Goal: Information Seeking & Learning: Learn about a topic

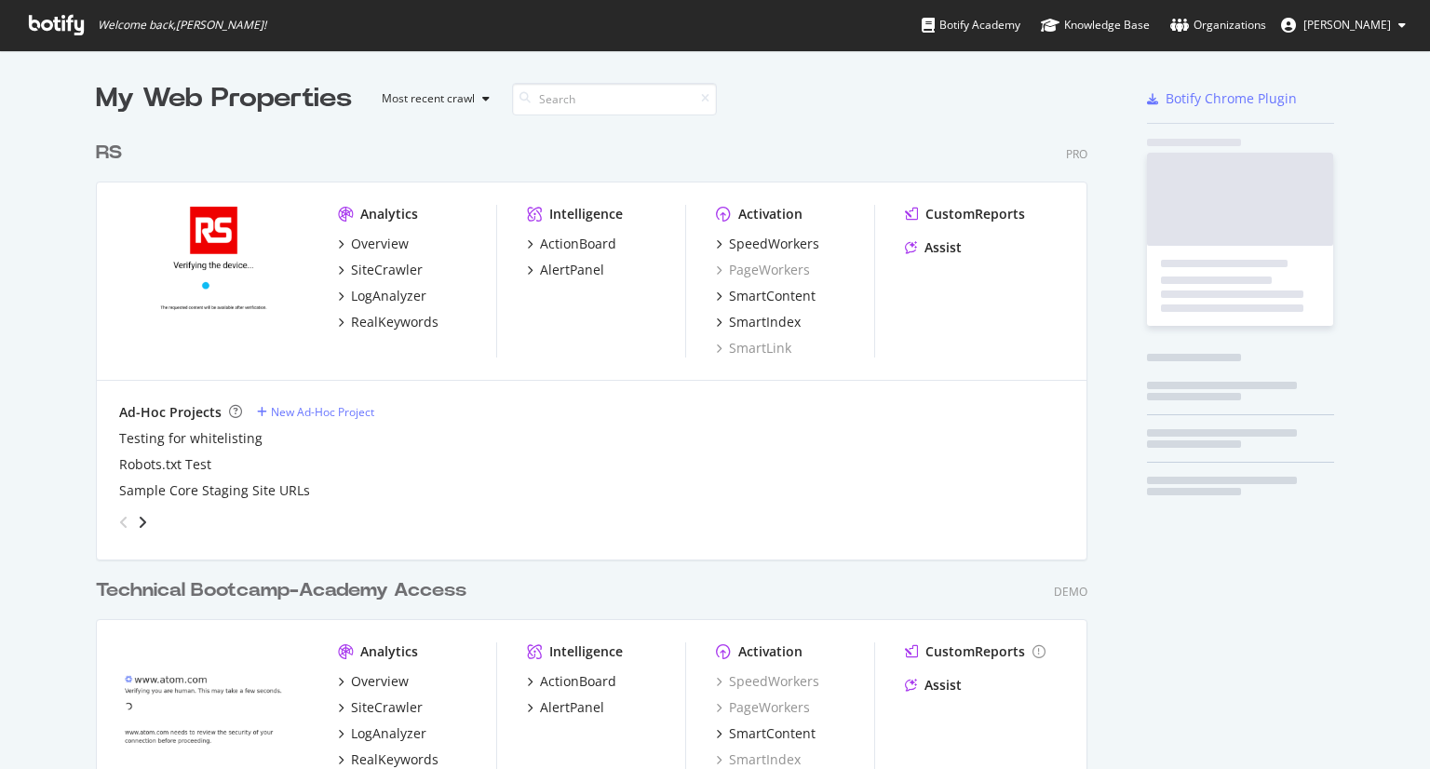
scroll to position [754, 1401]
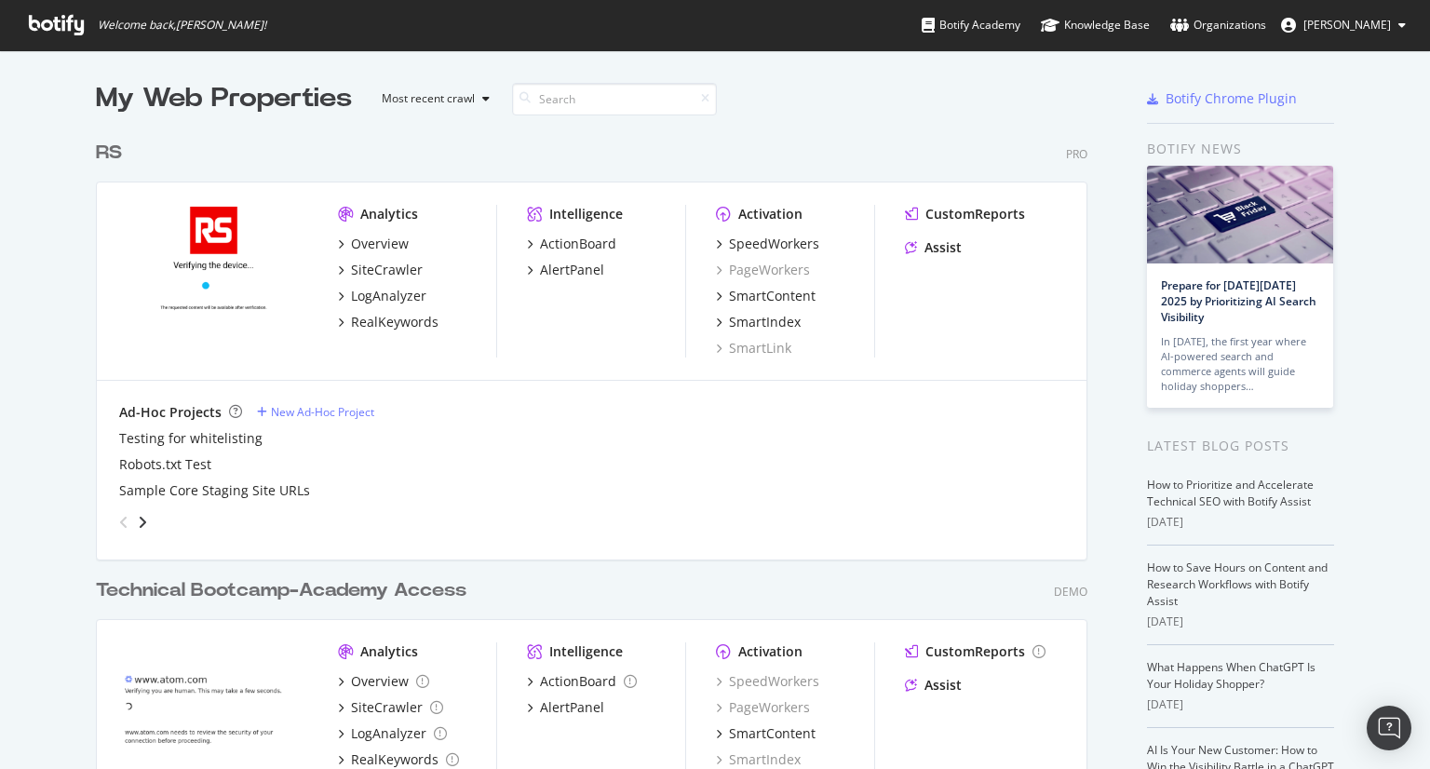
click at [598, 267] on div "AlertPanel" at bounding box center [606, 270] width 158 height 19
click at [590, 268] on div "AlertPanel" at bounding box center [572, 270] width 64 height 19
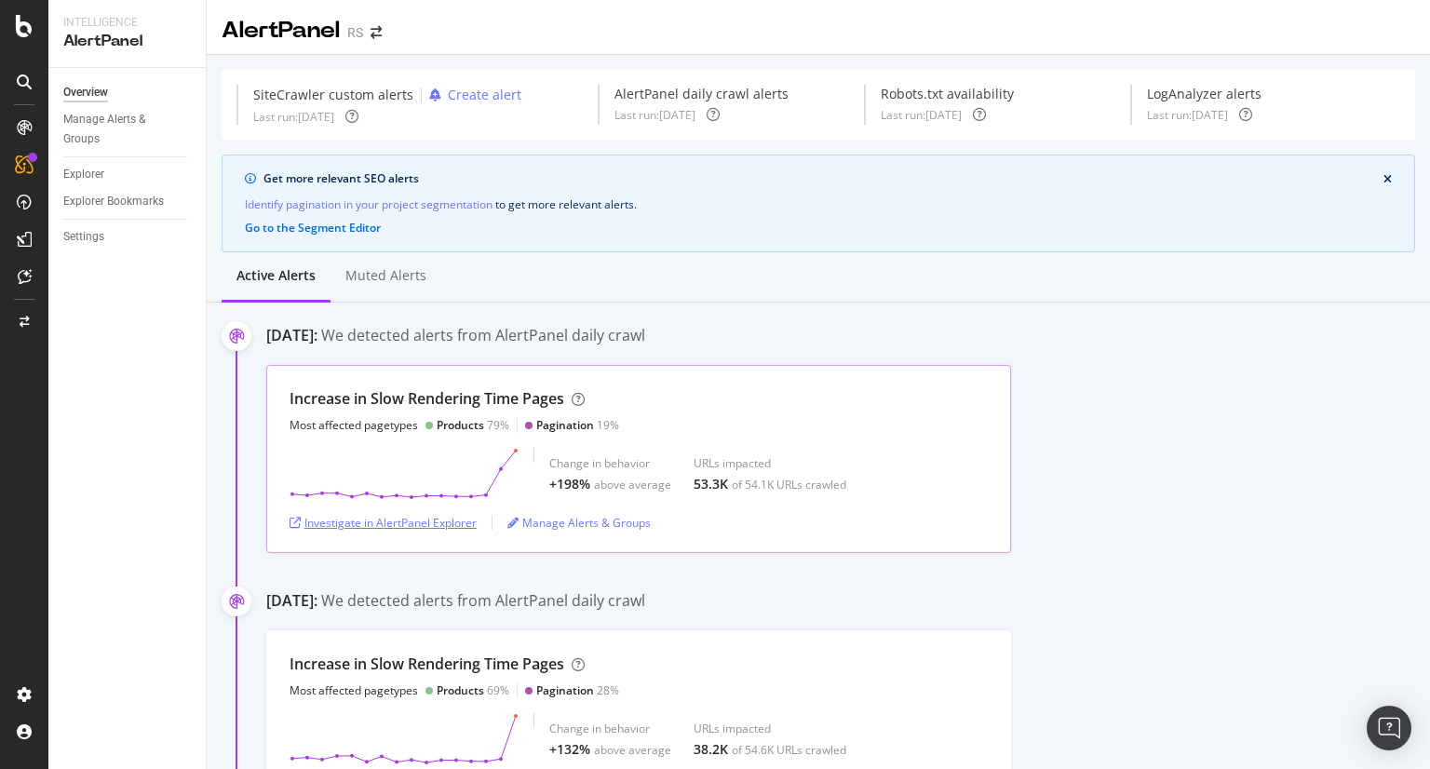
click at [403, 526] on div "Investigate in AlertPanel Explorer" at bounding box center [383, 523] width 187 height 16
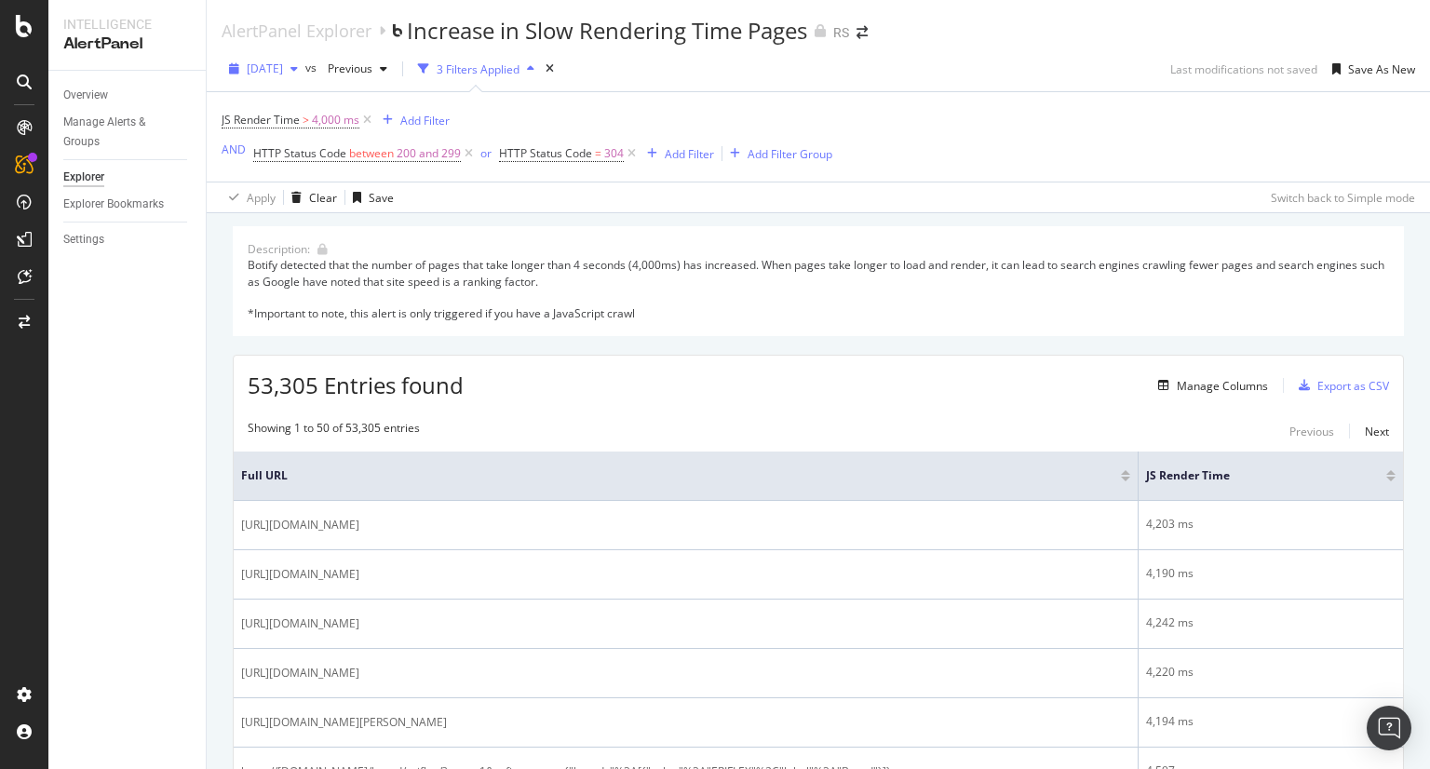
click at [283, 74] on span "[DATE]" at bounding box center [265, 69] width 36 height 16
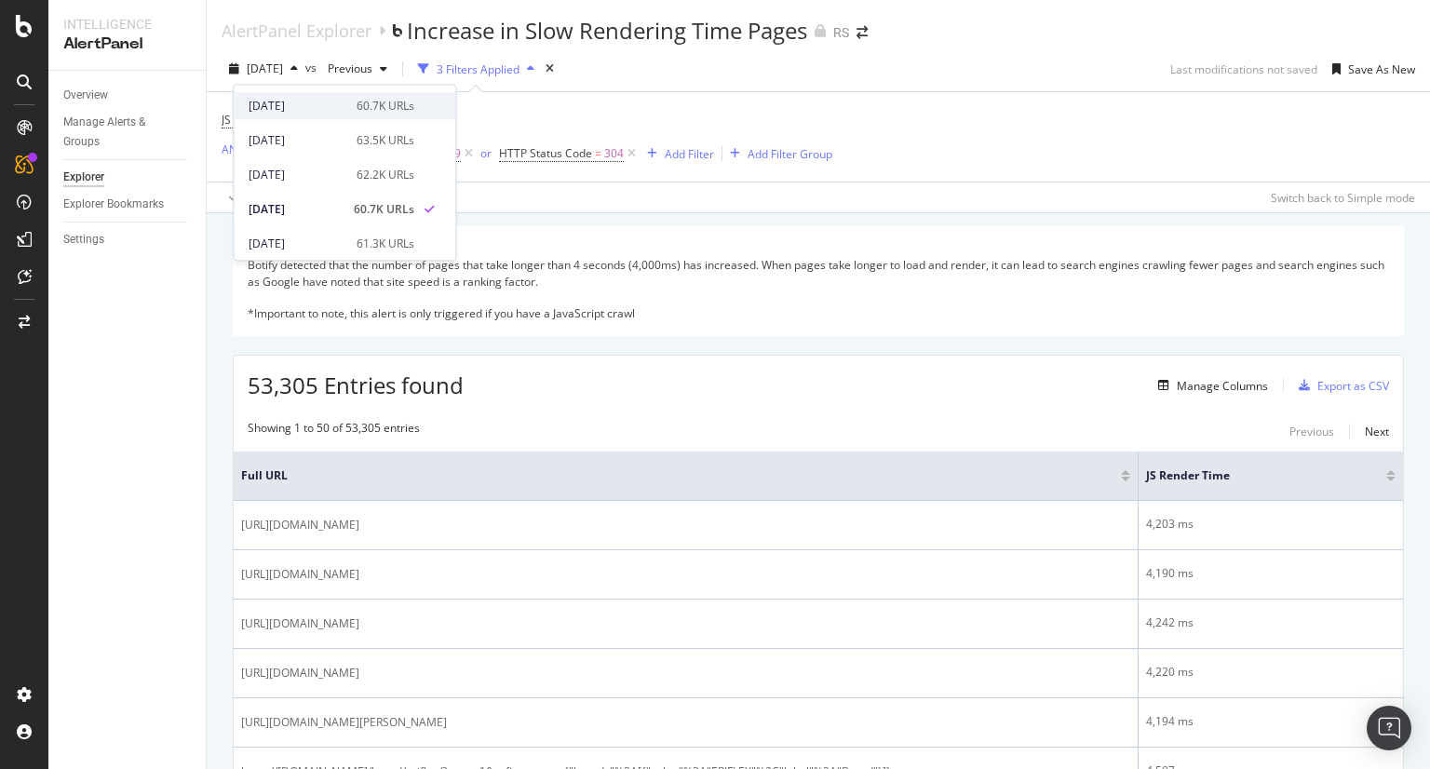
click at [294, 111] on div "[DATE]" at bounding box center [297, 106] width 97 height 17
